Goal: Task Accomplishment & Management: Use online tool/utility

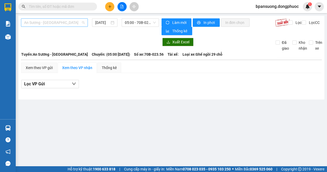
click at [60, 22] on span "An Sương - Tây Ninh" at bounding box center [54, 23] width 61 height 8
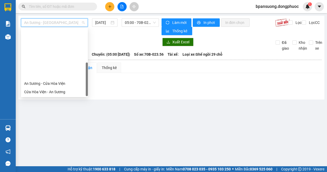
scroll to position [59, 0]
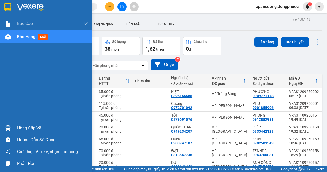
click at [6, 126] on img at bounding box center [8, 128] width 6 height 6
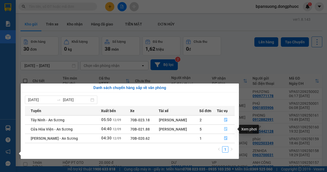
click at [228, 129] on button "button" at bounding box center [226, 129] width 18 height 8
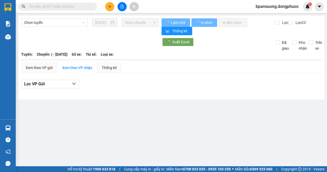
type input "12/09/2025"
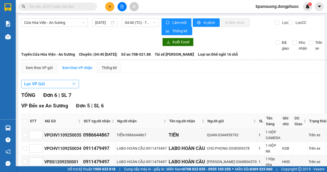
scroll to position [52, 0]
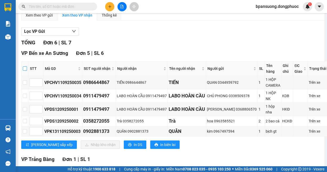
click at [26, 68] on input "checkbox" at bounding box center [25, 68] width 4 height 4
checkbox input "true"
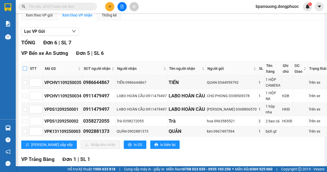
checkbox input "true"
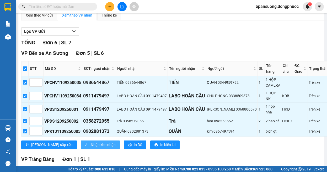
click at [91, 143] on span "Nhập kho nhận" at bounding box center [103, 145] width 25 height 6
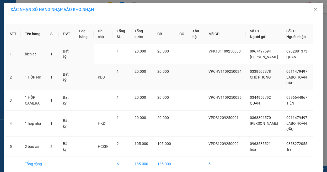
scroll to position [23, 0]
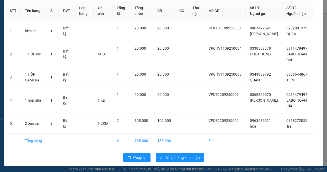
drag, startPoint x: 140, startPoint y: 151, endPoint x: 132, endPoint y: 150, distance: 7.9
click at [139, 151] on div "Quay lại Nhập hàng kho nhận" at bounding box center [164, 157] width 316 height 14
click at [139, 155] on span "Quay lại" at bounding box center [139, 157] width 13 height 6
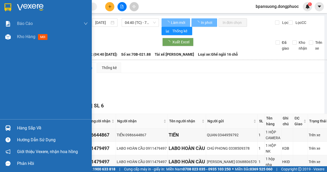
click at [13, 132] on div "Hàng sắp về" at bounding box center [46, 128] width 92 height 12
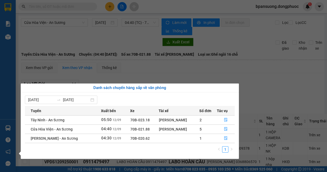
click at [182, 73] on section "Kết quả tìm kiếm ( 0 ) Bộ lọc Ngày tạo đơn gần nhất No Data bpansuong.dongphuoc…" at bounding box center [163, 86] width 327 height 172
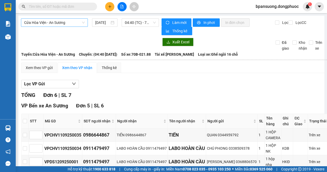
click at [61, 26] on span "Cửa Hòa Viện - An Sương" at bounding box center [54, 23] width 61 height 8
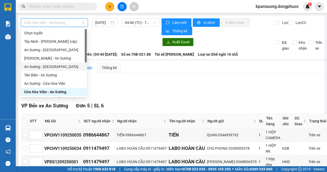
click at [55, 66] on div "An Sương - Tân Biên" at bounding box center [53, 67] width 59 height 6
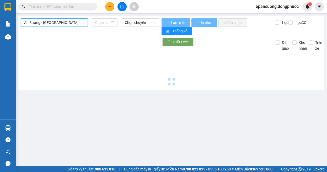
type input "12/09/2025"
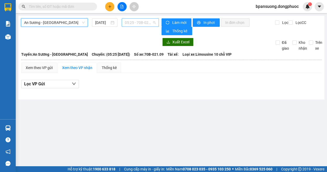
click at [136, 24] on span "05:25 - 70B-021.09" at bounding box center [140, 23] width 31 height 8
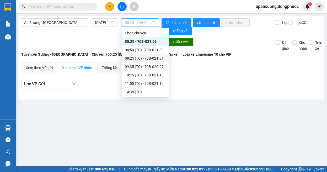
click at [221, 64] on div "Xem theo VP gửi Xem theo VP nhận Thống kê" at bounding box center [171, 67] width 300 height 10
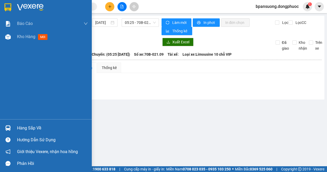
click at [9, 130] on img at bounding box center [8, 128] width 6 height 6
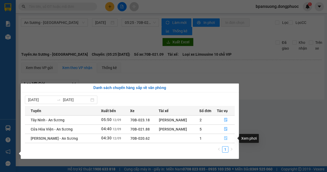
click at [223, 139] on button "button" at bounding box center [226, 138] width 18 height 8
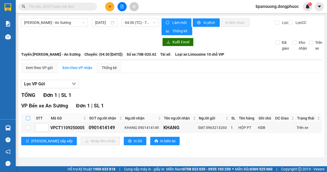
click at [28, 117] on input "checkbox" at bounding box center [28, 118] width 4 height 4
checkbox input "true"
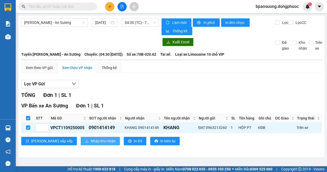
click at [91, 139] on span "Nhập kho nhận" at bounding box center [103, 141] width 25 height 6
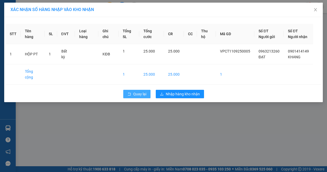
click at [130, 93] on icon "rollback" at bounding box center [129, 94] width 4 height 4
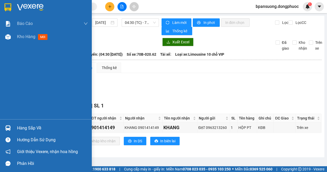
click at [13, 124] on div "Hàng sắp về" at bounding box center [46, 128] width 92 height 12
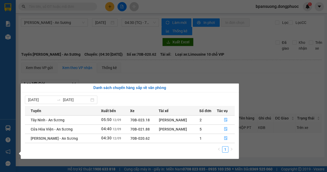
drag, startPoint x: 121, startPoint y: 65, endPoint x: 116, endPoint y: 50, distance: 15.4
click at [121, 65] on section "Kết quả tìm kiếm ( 0 ) Bộ lọc Ngày tạo đơn gần nhất No Data bpansuong.dongphuoc…" at bounding box center [163, 86] width 327 height 172
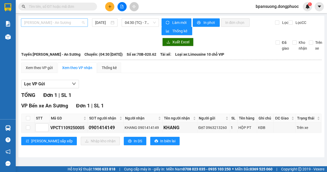
click at [61, 23] on span "Châu Thành - An Sương" at bounding box center [54, 23] width 61 height 8
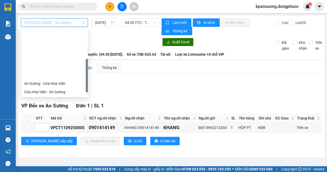
scroll to position [52, 0]
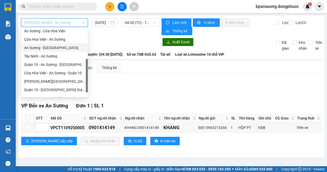
click at [42, 51] on div "An Sương - Tây Ninh" at bounding box center [54, 48] width 67 height 8
type input "12/09/2025"
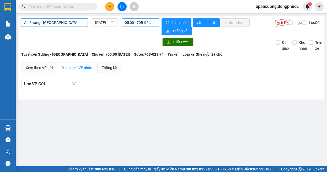
click at [137, 20] on span "05:00 - 70B-023.74" at bounding box center [140, 23] width 31 height 8
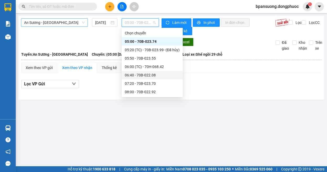
click at [66, 19] on span "An Sương - Tây Ninh" at bounding box center [54, 23] width 61 height 8
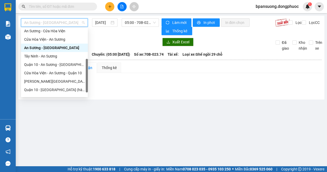
scroll to position [59, 0]
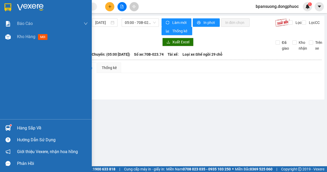
click at [6, 130] on img at bounding box center [8, 128] width 6 height 6
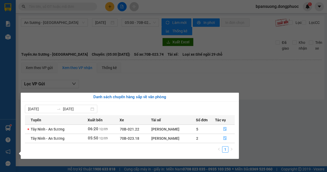
click at [279, 81] on section "Kết quả tìm kiếm ( 0 ) Bộ lọc Ngày tạo đơn gần nhất No Data bpansuong.dongphuoc…" at bounding box center [163, 86] width 327 height 172
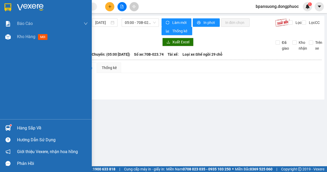
click at [15, 127] on div "Hàng sắp về" at bounding box center [46, 128] width 92 height 12
